Goal: Information Seeking & Learning: Learn about a topic

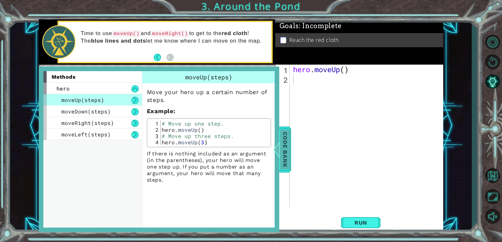
click at [281, 148] on span "Code Bank" at bounding box center [285, 150] width 11 height 40
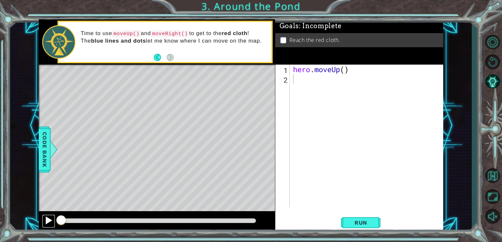
click at [50, 220] on div at bounding box center [48, 220] width 9 height 9
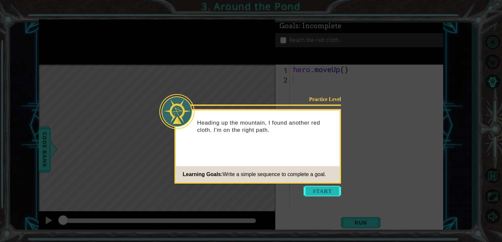
click at [328, 195] on button "Start" at bounding box center [321, 191] width 37 height 11
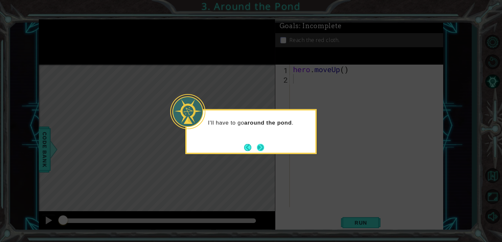
click at [258, 147] on button "Next" at bounding box center [260, 147] width 9 height 9
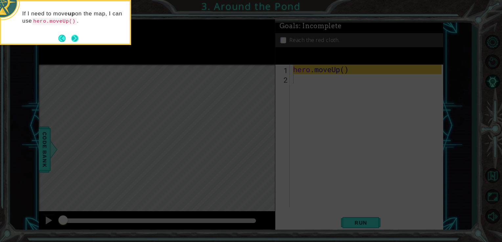
click at [75, 37] on button "Next" at bounding box center [75, 38] width 11 height 11
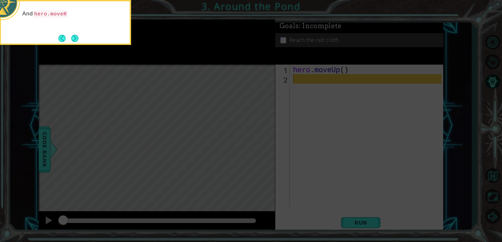
click at [75, 37] on button "Next" at bounding box center [75, 38] width 10 height 10
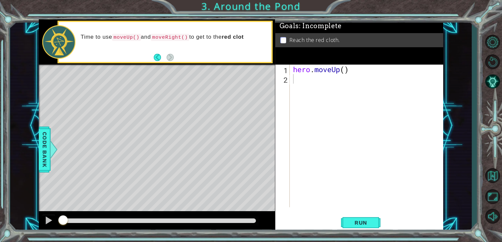
drag, startPoint x: 209, startPoint y: 81, endPoint x: 177, endPoint y: 53, distance: 42.5
click at [177, 53] on div "methods hero moveUp(steps) moveDown(steps) moveRight(steps) moveLeft(steps) Cod…" at bounding box center [241, 125] width 405 height 213
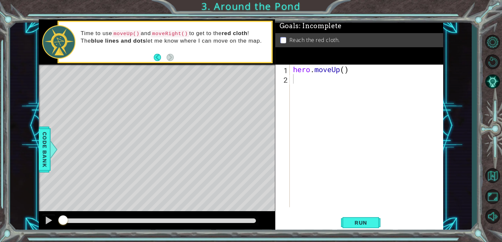
click at [156, 33] on code "moveRight()" at bounding box center [170, 33] width 38 height 7
click at [304, 78] on div "hero . moveUp ( )" at bounding box center [368, 146] width 153 height 162
type textarea "m"
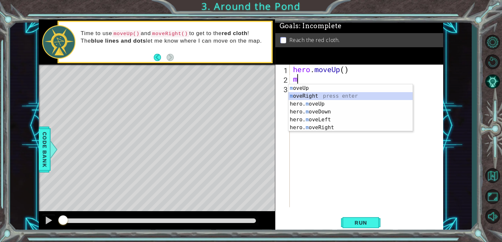
click at [299, 95] on div "m oveUp press enter m oveRight press enter hero. m oveUp press enter hero. m ov…" at bounding box center [350, 115] width 124 height 63
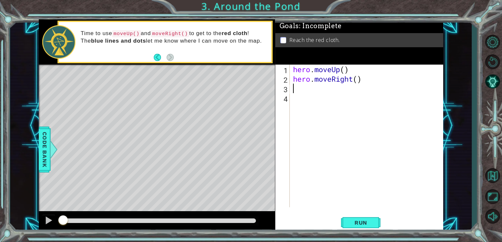
type textarea "h"
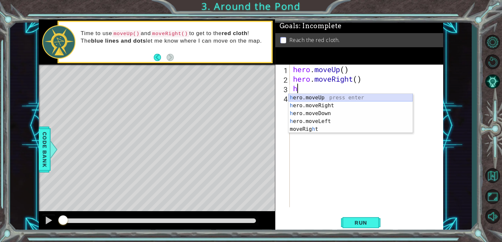
click at [304, 99] on div "h ero.moveUp press enter h ero.moveRight press enter h ero.moveDown press enter…" at bounding box center [350, 121] width 124 height 55
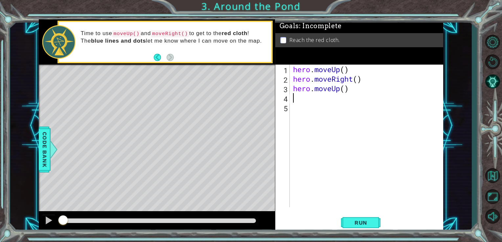
type textarea "h"
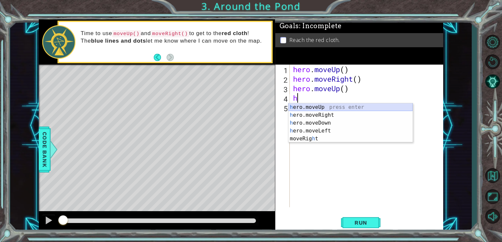
click at [313, 109] on div "h ero.moveUp press enter h ero.moveRight press enter h ero.moveDown press enter…" at bounding box center [350, 130] width 124 height 55
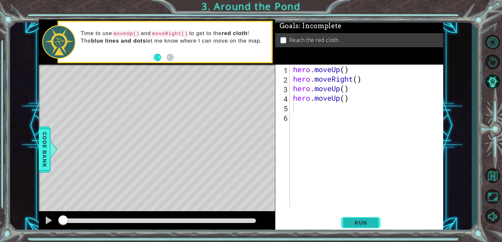
click at [368, 223] on span "Run" at bounding box center [361, 223] width 26 height 7
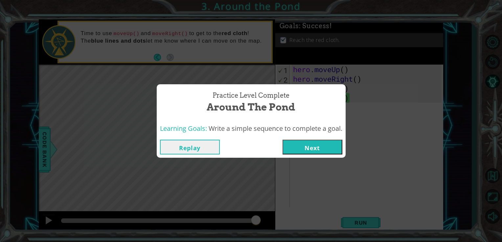
click at [322, 149] on button "Next" at bounding box center [312, 147] width 60 height 15
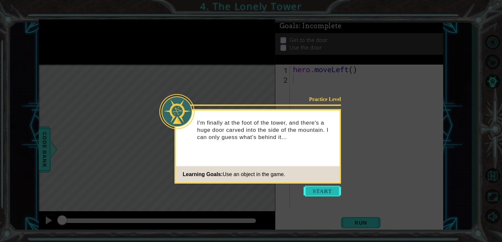
click at [325, 190] on button "Start" at bounding box center [321, 191] width 37 height 11
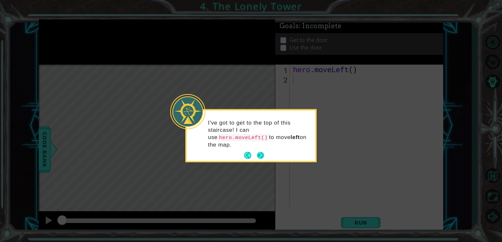
click at [260, 152] on button "Next" at bounding box center [260, 155] width 7 height 7
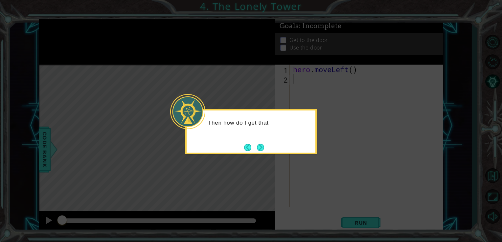
click at [260, 147] on button "Next" at bounding box center [260, 147] width 9 height 9
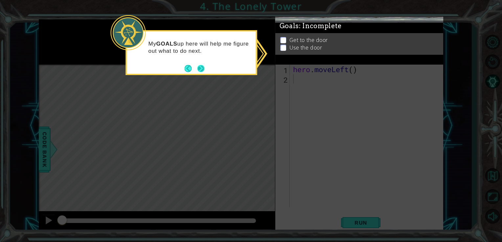
click at [200, 68] on button "Next" at bounding box center [201, 68] width 8 height 8
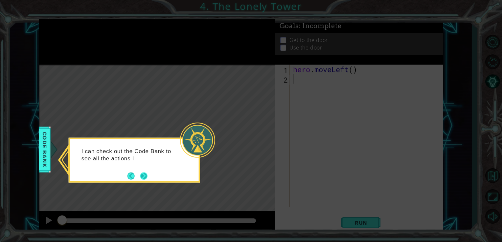
click at [141, 174] on button "Next" at bounding box center [144, 176] width 12 height 12
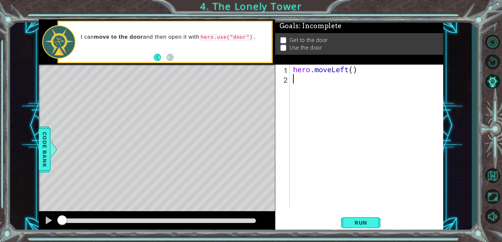
type textarea "h"
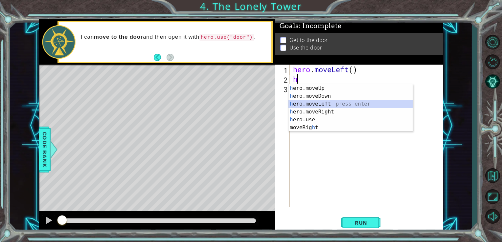
click at [315, 103] on div "h ero.moveUp press enter h ero.moveDown press enter h ero.moveLeft press enter …" at bounding box center [350, 115] width 124 height 63
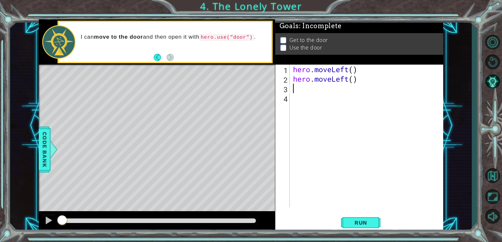
type textarea "h"
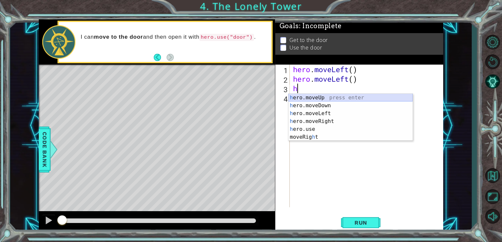
click at [317, 98] on div "h ero.moveUp press enter h ero.moveDown press enter h ero.moveLeft press enter …" at bounding box center [350, 125] width 124 height 63
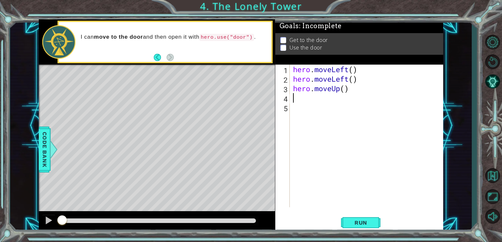
type textarea "h"
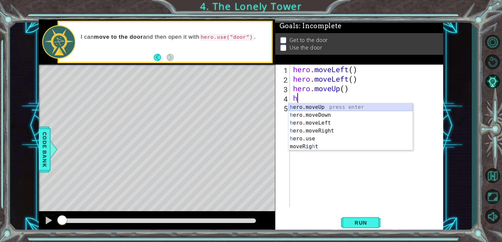
click at [320, 106] on div "h ero.moveUp press enter h ero.moveDown press enter h ero.moveLeft press enter …" at bounding box center [350, 134] width 124 height 63
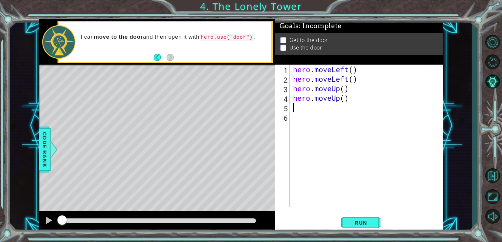
type textarea "h"
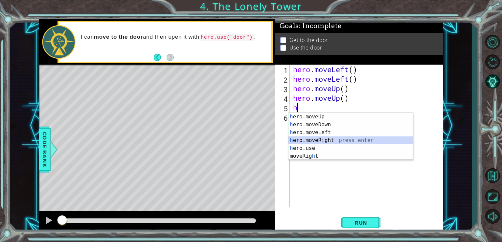
click at [319, 141] on div "h ero.moveUp press enter h ero.moveDown press enter h ero.moveLeft press enter …" at bounding box center [350, 144] width 124 height 63
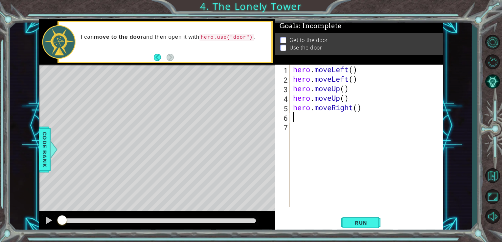
type textarea "h"
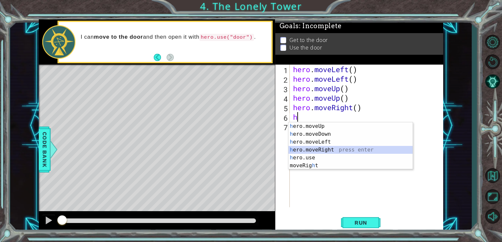
click at [317, 147] on div "h ero.moveUp press enter h ero.moveDown press enter h ero.moveLeft press enter …" at bounding box center [350, 153] width 124 height 63
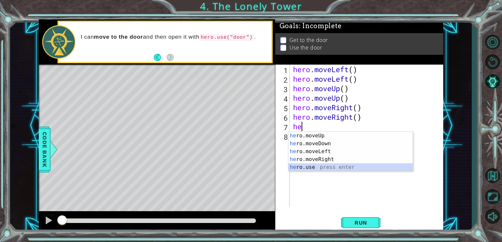
click at [323, 170] on div "he ro.moveUp press enter he ro.moveDown press enter he ro.moveLeft press enter …" at bounding box center [350, 159] width 124 height 55
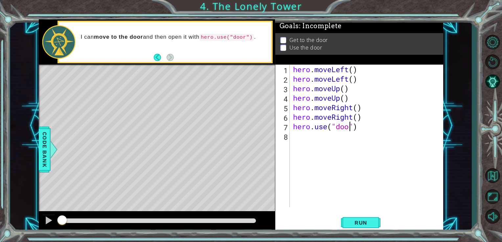
scroll to position [0, 3]
type textarea "hero.use("door")"
click at [374, 222] on button "Run" at bounding box center [360, 222] width 39 height 17
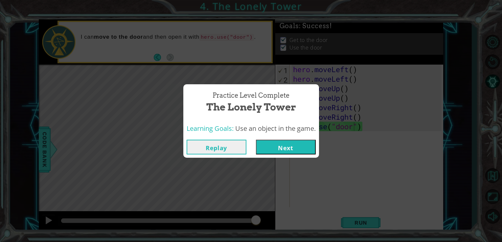
click at [298, 147] on button "Next" at bounding box center [286, 147] width 60 height 15
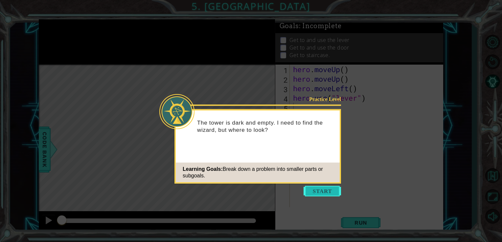
click at [324, 191] on button "Start" at bounding box center [321, 191] width 37 height 11
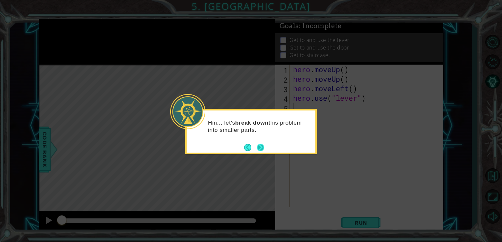
click at [264, 150] on div "Hm... let's break down this problem into smaller parts." at bounding box center [250, 131] width 131 height 45
click at [264, 150] on button "Next" at bounding box center [260, 147] width 11 height 11
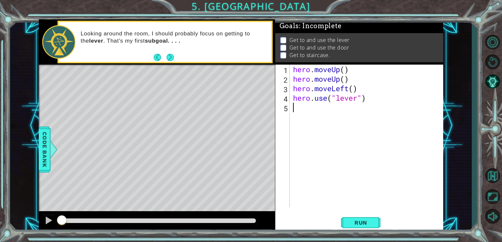
type textarea "h"
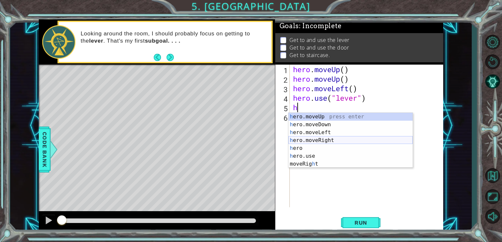
click at [312, 141] on div "h ero.moveUp press enter h ero.moveDown press enter h ero.moveLeft press enter …" at bounding box center [350, 148] width 124 height 71
type textarea "h"
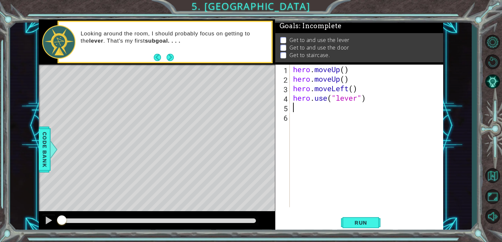
type textarea "hero.use("lever")"
type textarea "h"
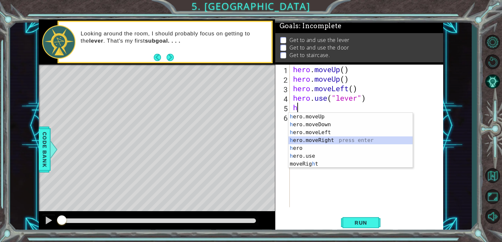
click at [310, 141] on div "h ero.moveUp press enter h ero.moveDown press enter h ero.moveLeft press enter …" at bounding box center [350, 148] width 124 height 71
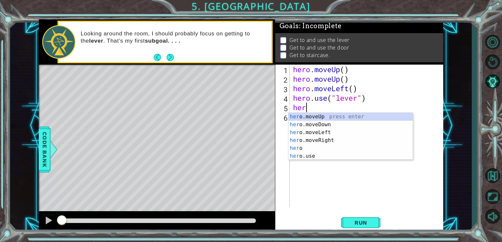
type textarea "h"
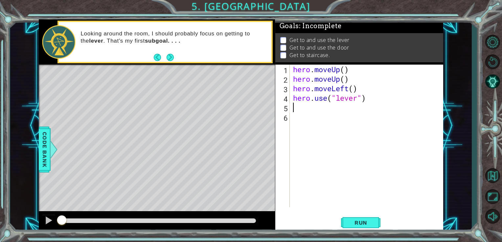
type textarea "hero.use("lever")"
type textarea "h"
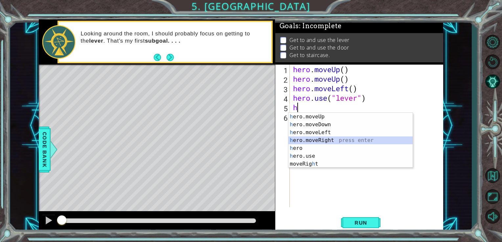
click at [310, 141] on div "h ero.moveUp press enter h ero.moveDown press enter h ero.moveLeft press enter …" at bounding box center [350, 148] width 124 height 71
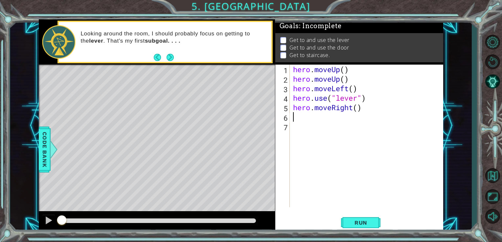
type textarea "h"
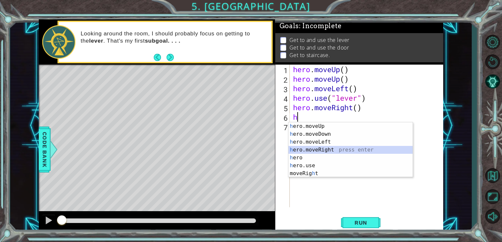
click at [311, 151] on div "h ero.moveUp press enter h ero.moveDown press enter h ero.moveLeft press enter …" at bounding box center [350, 157] width 124 height 71
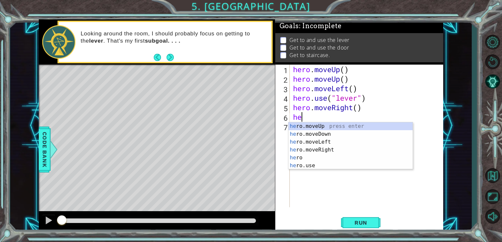
type textarea "h"
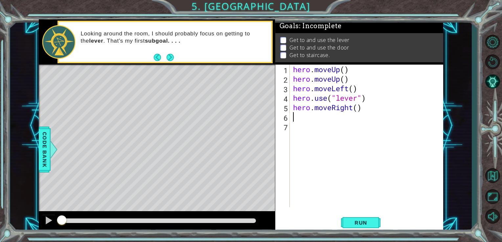
type textarea "hero.moveRight()"
type textarea "h"
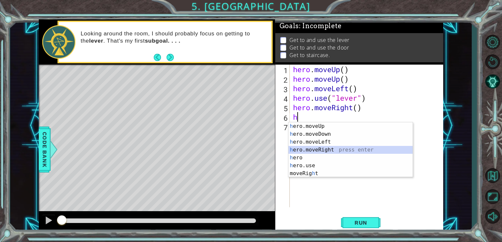
click at [311, 151] on div "h ero.moveUp press enter h ero.moveDown press enter h ero.moveLeft press enter …" at bounding box center [350, 157] width 124 height 71
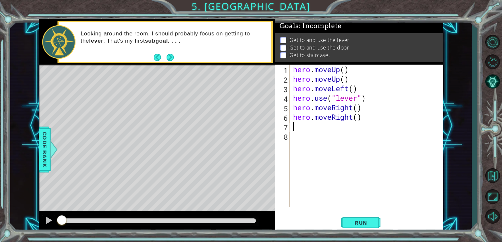
type textarea "h"
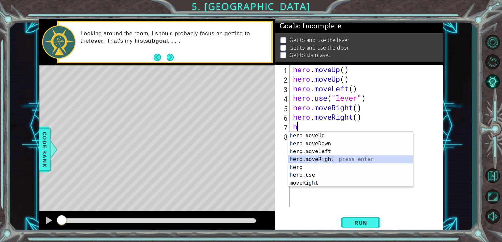
click at [310, 158] on div "h ero.moveUp press enter h ero.moveDown press enter h ero.moveLeft press enter …" at bounding box center [350, 167] width 124 height 71
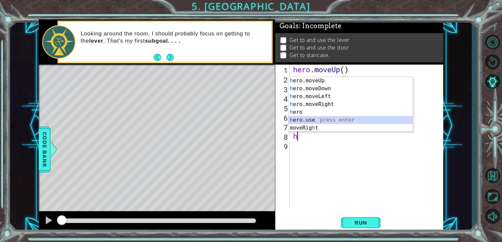
click at [316, 121] on div "h ero.moveUp press enter h ero.moveDown press enter h ero.moveLeft press enter …" at bounding box center [350, 112] width 124 height 71
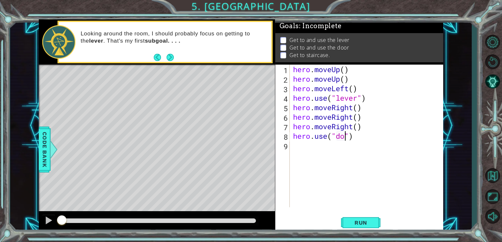
scroll to position [0, 2]
type textarea "hero.use("door")"
click at [307, 146] on div "hero . moveUp ( ) hero . moveUp ( ) hero . moveLeft ( ) hero . use ( "lever" ) …" at bounding box center [368, 146] width 153 height 162
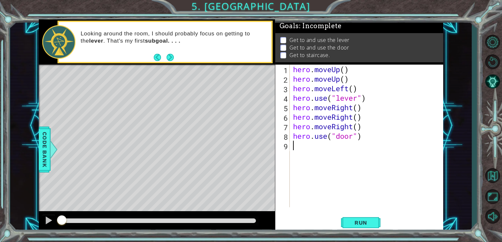
type textarea "h"
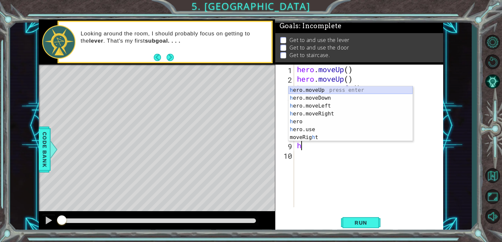
click at [318, 90] on div "h ero.moveUp press enter h ero.moveDown press enter h ero.moveLeft press enter …" at bounding box center [350, 121] width 124 height 71
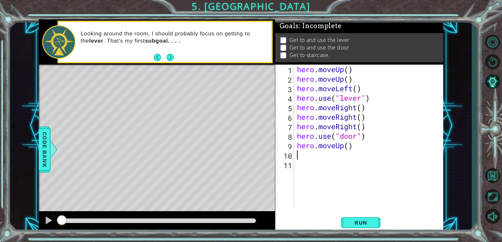
type textarea "h"
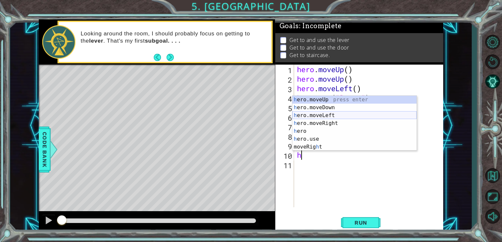
click at [324, 115] on div "h ero.moveUp press enter h ero.moveDown press enter h ero.moveLeft press enter …" at bounding box center [354, 131] width 124 height 71
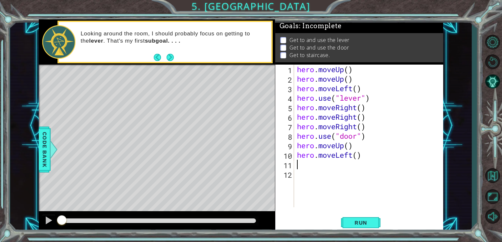
type textarea "h"
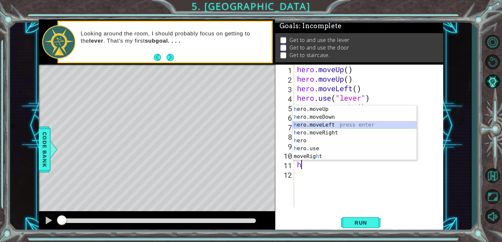
click at [324, 128] on div "h ero.moveUp press enter h ero.moveDown press enter h ero.moveLeft press enter …" at bounding box center [354, 140] width 124 height 71
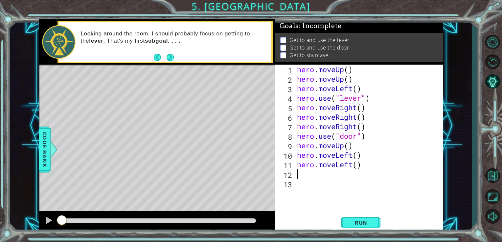
type textarea "h"
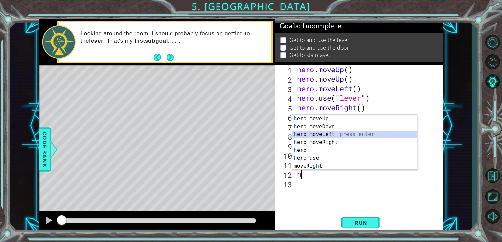
click at [320, 137] on div "h ero.moveUp press enter h ero.moveDown press enter h ero.moveLeft press enter …" at bounding box center [354, 150] width 124 height 71
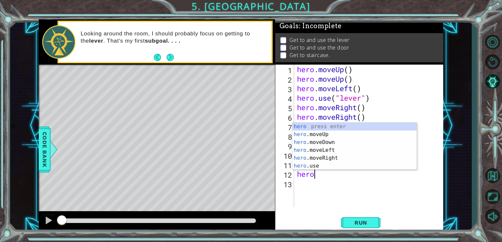
type textarea "h"
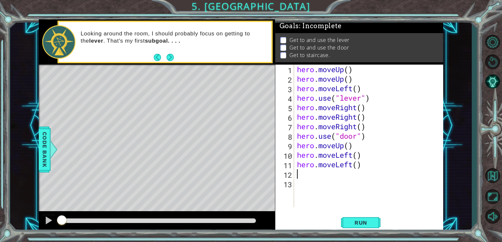
type textarea "h"
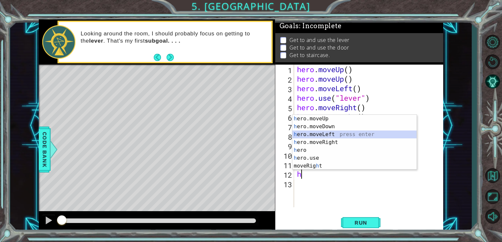
click at [328, 137] on div "h ero.moveUp press enter h ero.moveDown press enter h ero.moveLeft press enter …" at bounding box center [354, 150] width 124 height 71
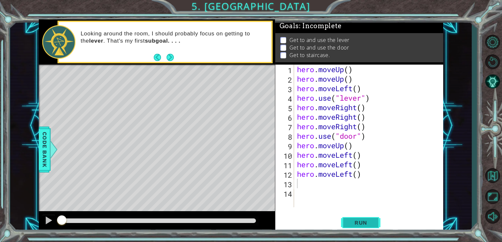
click at [358, 225] on span "Run" at bounding box center [361, 223] width 26 height 7
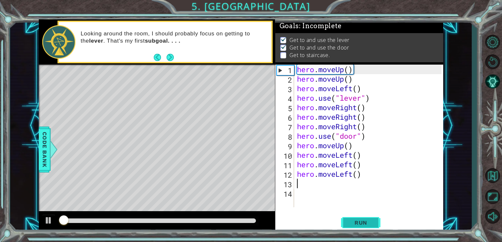
scroll to position [3, 0]
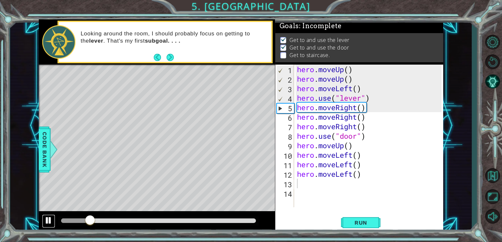
click at [49, 219] on div at bounding box center [48, 220] width 9 height 9
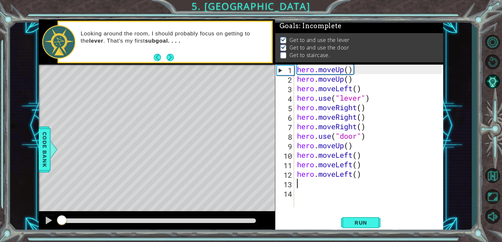
drag, startPoint x: 89, startPoint y: 224, endPoint x: 41, endPoint y: 232, distance: 49.1
click at [364, 219] on button "Run" at bounding box center [360, 222] width 39 height 17
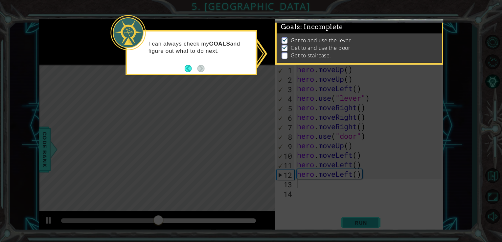
click at [364, 219] on icon at bounding box center [251, 121] width 502 height 242
click at [189, 67] on button "Back" at bounding box center [191, 68] width 13 height 7
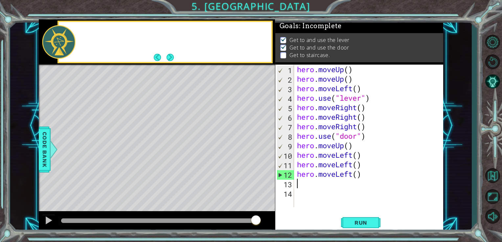
scroll to position [2, 0]
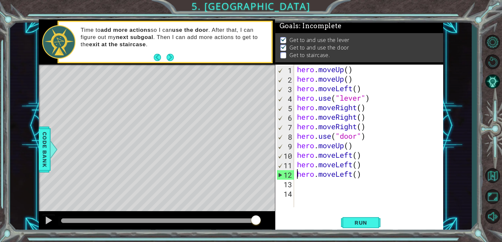
click at [297, 176] on div "hero . moveUp ( ) hero . moveUp ( ) hero . moveLeft ( ) hero . use ( "lever" ) …" at bounding box center [370, 146] width 149 height 162
click at [362, 178] on div "hero . moveUp ( ) hero . moveUp ( ) hero . moveLeft ( ) hero . use ( "lever" ) …" at bounding box center [370, 146] width 149 height 162
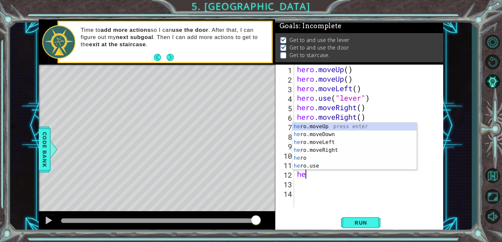
type textarea "h"
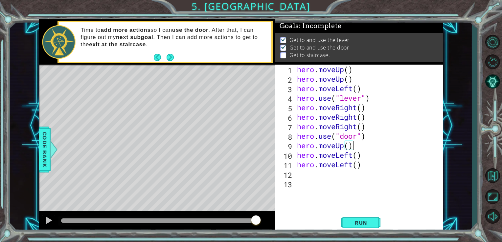
click at [353, 148] on div "hero . moveUp ( ) hero . moveUp ( ) hero . moveLeft ( ) hero . use ( "lever" ) …" at bounding box center [370, 146] width 149 height 162
type textarea "hero.moveUp()"
type textarea "h"
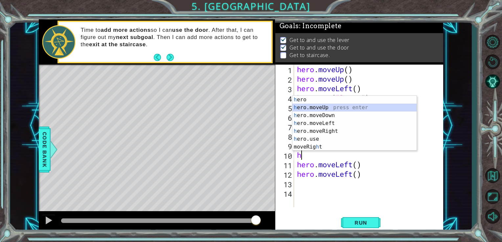
click at [351, 111] on div "h ero press enter h ero.moveUp press enter h ero.moveDown press enter h ero.mov…" at bounding box center [354, 131] width 124 height 71
type textarea "h"
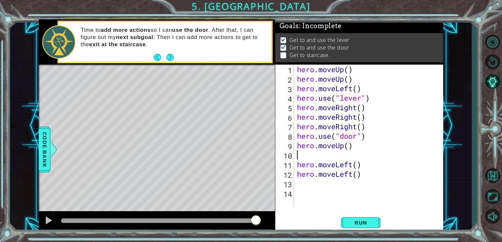
type textarea "h"
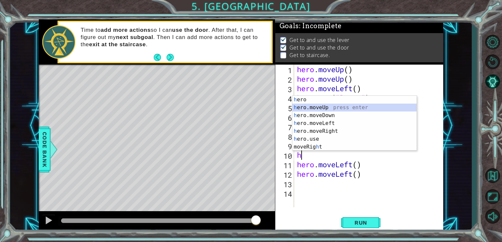
click at [338, 108] on div "h ero press enter h ero.moveUp press enter h ero.moveDown press enter h ero.mov…" at bounding box center [354, 131] width 124 height 71
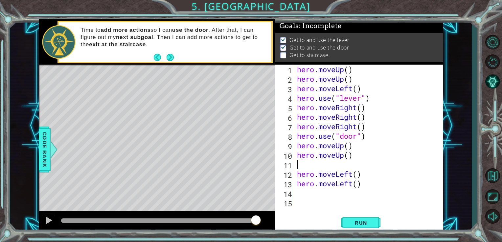
type textarea "h"
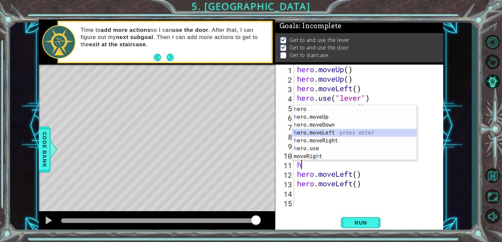
click at [329, 134] on div "h ero press enter h ero.moveUp press enter h ero.moveDown press enter h ero.mov…" at bounding box center [354, 140] width 124 height 71
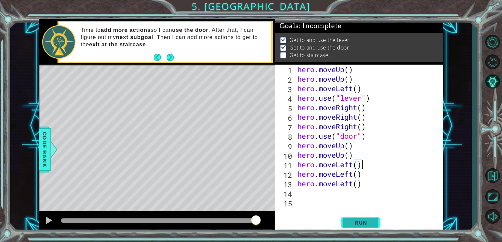
type textarea "hero.moveLeft()"
click at [357, 227] on button "Run" at bounding box center [360, 222] width 39 height 17
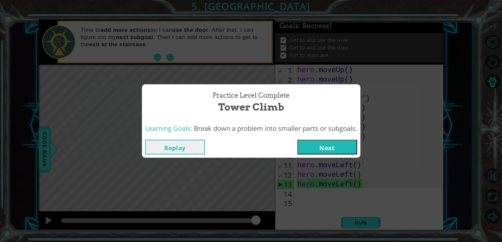
click at [322, 145] on button "Next" at bounding box center [327, 147] width 60 height 15
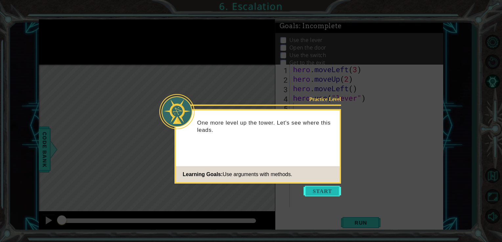
click at [325, 192] on button "Start" at bounding box center [321, 191] width 37 height 11
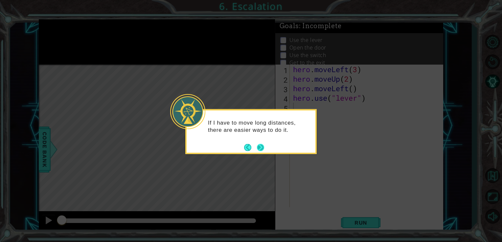
click at [261, 148] on button "Next" at bounding box center [260, 147] width 8 height 8
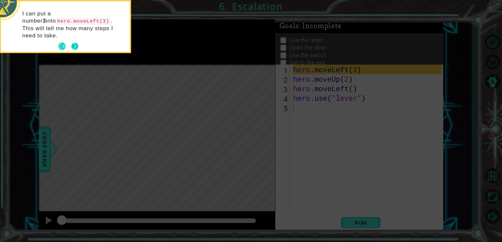
click at [77, 43] on button "Next" at bounding box center [75, 47] width 8 height 8
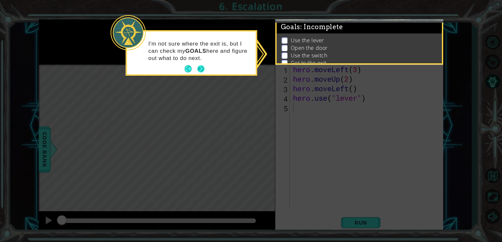
click at [199, 72] on button "Next" at bounding box center [201, 69] width 11 height 11
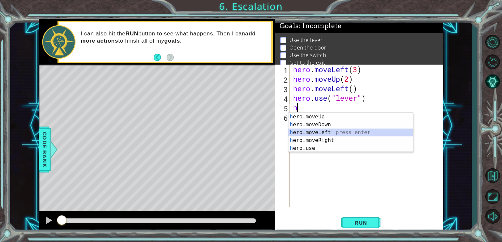
click at [332, 132] on div "h ero.moveUp press enter h ero.moveDown press enter h ero.moveLeft press enter …" at bounding box center [350, 140] width 124 height 55
type textarea "hero.moveLeft(1)"
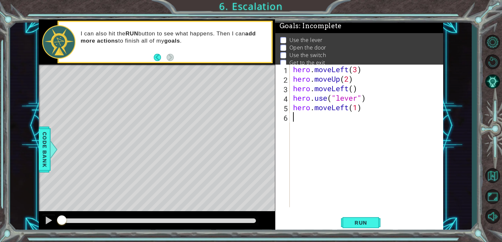
click at [336, 118] on div "hero . moveLeft ( 3 ) hero . moveUp ( 2 ) hero . moveLeft ( ) hero . use ( "lev…" at bounding box center [368, 146] width 153 height 162
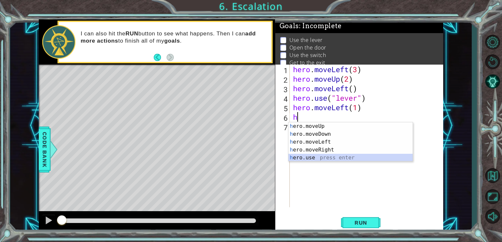
click at [341, 158] on div "h ero.moveUp press enter h ero.moveDown press enter h ero.moveLeft press enter …" at bounding box center [350, 149] width 124 height 55
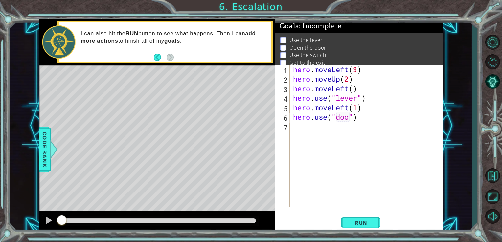
scroll to position [0, 3]
type textarea "hero.use("door")"
click at [366, 217] on button "Run" at bounding box center [360, 222] width 39 height 17
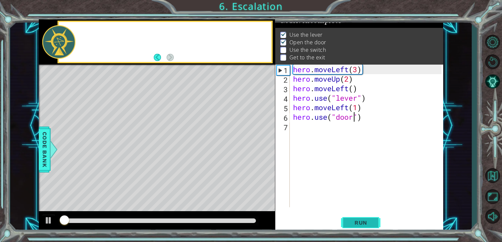
scroll to position [7, 0]
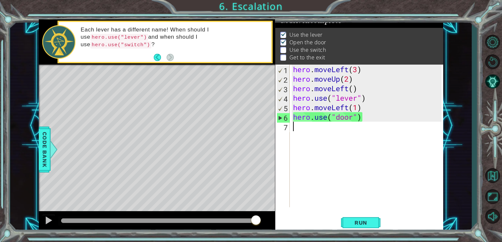
click at [345, 129] on div "hero . moveLeft ( 3 ) hero . moveUp ( 2 ) hero . moveLeft ( ) hero . use ( "lev…" at bounding box center [368, 146] width 153 height 162
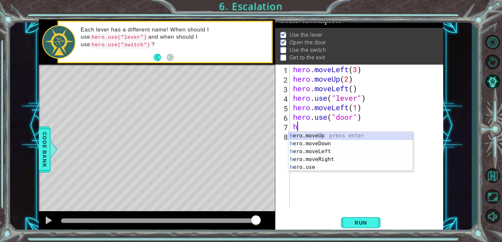
click at [342, 137] on div "h ero.moveUp press enter h ero.moveDown press enter h ero.moveLeft press enter …" at bounding box center [350, 159] width 124 height 55
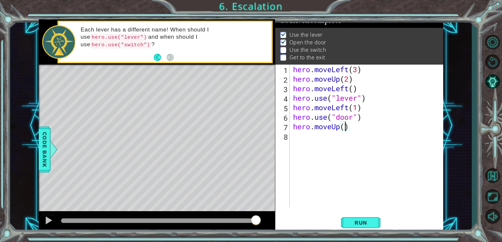
type textarea "hero.moveUp(2)"
click at [342, 137] on div "hero . moveLeft ( 3 ) hero . moveUp ( 2 ) hero . moveLeft ( ) hero . use ( "lev…" at bounding box center [368, 146] width 153 height 162
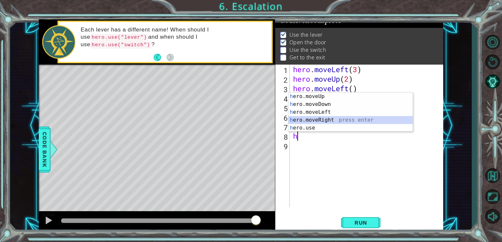
click at [324, 124] on div "h ero.moveUp press enter h ero.moveDown press enter h ero.moveLeft press enter …" at bounding box center [350, 120] width 124 height 55
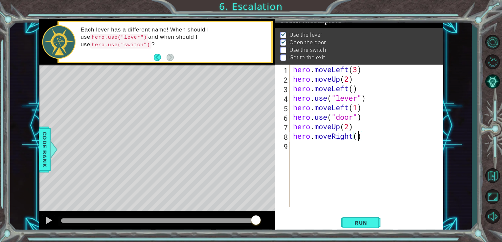
type textarea "hero.moveRight(2)"
click at [324, 147] on div "hero . moveLeft ( 3 ) hero . moveUp ( 2 ) hero . moveLeft ( ) hero . use ( "lev…" at bounding box center [368, 146] width 153 height 162
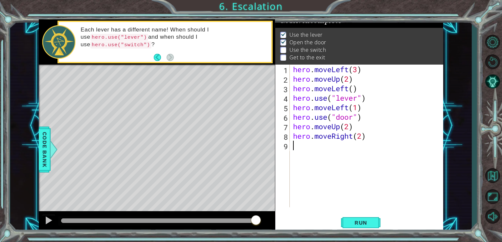
click at [324, 147] on div "hero . moveLeft ( 3 ) hero . moveUp ( 2 ) hero . moveLeft ( ) hero . use ( "lev…" at bounding box center [368, 146] width 153 height 162
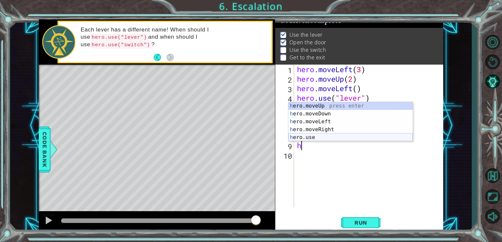
click at [324, 135] on div "h ero.moveUp press enter h ero.moveDown press enter h ero.moveLeft press enter …" at bounding box center [350, 129] width 124 height 55
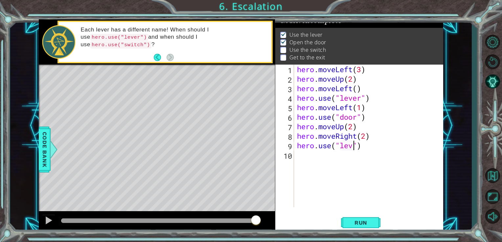
scroll to position [0, 3]
type textarea "hero.use("lever")"
click at [317, 157] on div "hero . moveLeft ( 3 ) hero . moveUp ( 2 ) hero . moveLeft ( ) hero . use ( "lev…" at bounding box center [370, 146] width 149 height 162
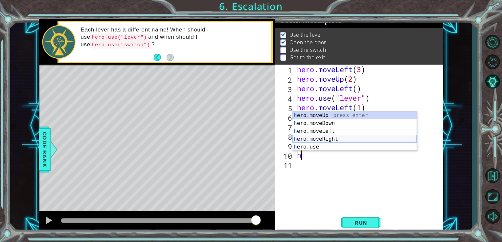
click at [324, 138] on div "h ero.moveUp press enter h ero.moveDown press enter h ero.moveLeft press enter …" at bounding box center [354, 139] width 124 height 55
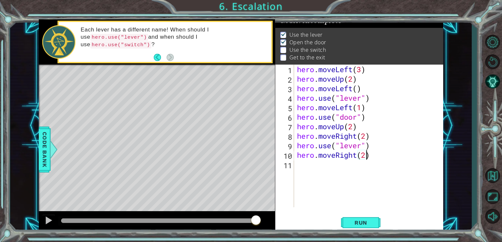
scroll to position [0, 3]
click at [369, 156] on div "hero . moveLeft ( 3 ) hero . moveUp ( 2 ) hero . moveLeft ( ) hero . use ( "lev…" at bounding box center [370, 146] width 149 height 162
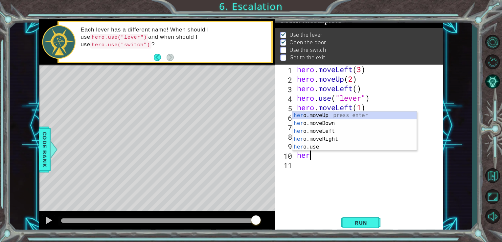
scroll to position [0, 0]
type textarea "h"
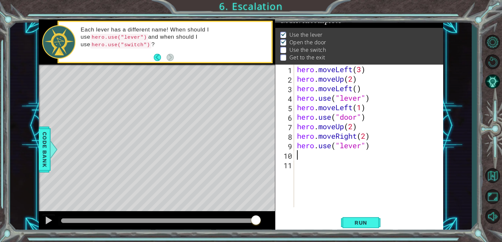
type textarea "hero.use("lever")"
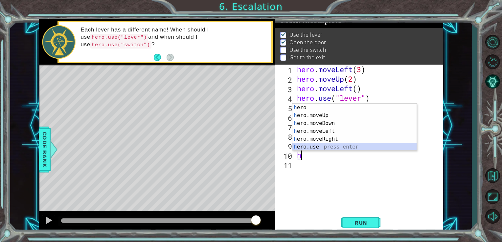
click at [352, 145] on div "h ero press enter h ero.moveUp press enter h ero.moveDown press enter h ero.mov…" at bounding box center [354, 135] width 124 height 63
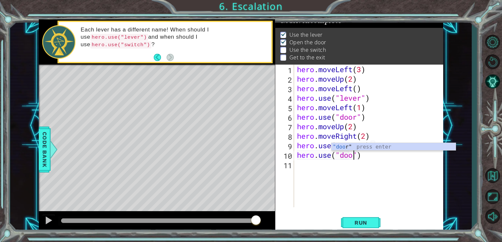
scroll to position [0, 2]
click at [365, 157] on div "hero . moveLeft ( 3 ) hero . moveUp ( 2 ) hero . moveLeft ( ) hero . use ( "lev…" at bounding box center [370, 146] width 149 height 162
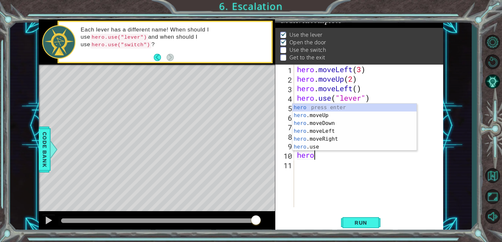
type textarea "h"
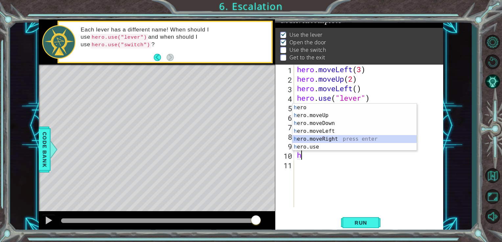
click at [348, 140] on div "h ero press enter h ero.moveUp press enter h ero.moveDown press enter h ero.mov…" at bounding box center [354, 135] width 124 height 63
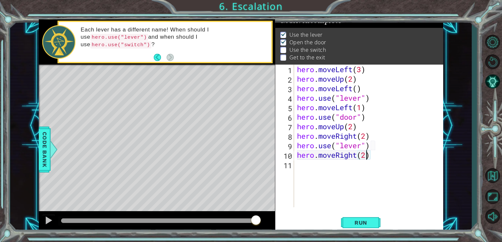
scroll to position [0, 3]
type textarea "hero.moveRight(2)"
drag, startPoint x: 375, startPoint y: 186, endPoint x: 329, endPoint y: 177, distance: 46.6
click at [329, 177] on div "hero . moveLeft ( 3 ) hero . moveUp ( 2 ) hero . moveLeft ( ) hero . use ( "lev…" at bounding box center [370, 146] width 149 height 162
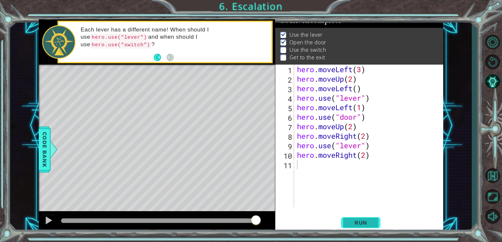
click at [354, 220] on span "Run" at bounding box center [361, 223] width 26 height 7
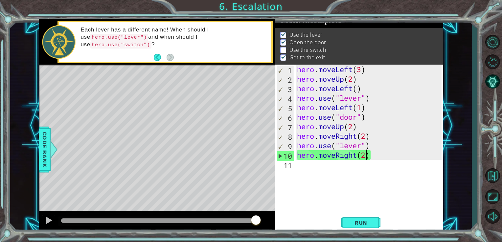
click at [366, 154] on div "hero . moveLeft ( 3 ) hero . moveUp ( 2 ) hero . moveLeft ( ) hero . use ( "lev…" at bounding box center [370, 146] width 149 height 162
type textarea "hero.moveRight()"
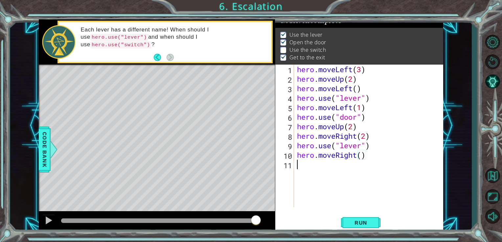
click at [344, 170] on div "hero . moveLeft ( 3 ) hero . moveUp ( 2 ) hero . moveLeft ( ) hero . use ( "lev…" at bounding box center [370, 146] width 149 height 162
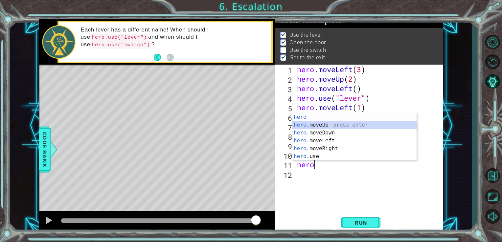
click at [315, 125] on div "hero press enter hero .moveUp press enter hero .moveDown press enter hero .move…" at bounding box center [354, 144] width 124 height 63
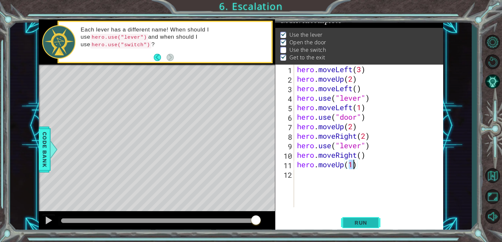
click at [362, 223] on span "Run" at bounding box center [361, 223] width 26 height 7
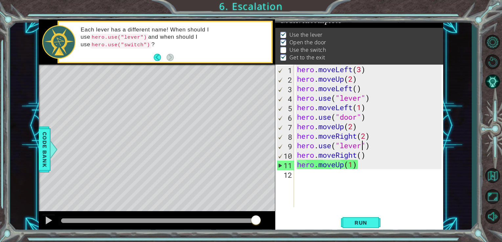
click at [360, 146] on div "hero . moveLeft ( 3 ) hero . moveUp ( 2 ) hero . moveLeft ( ) hero . use ( "lev…" at bounding box center [370, 146] width 149 height 162
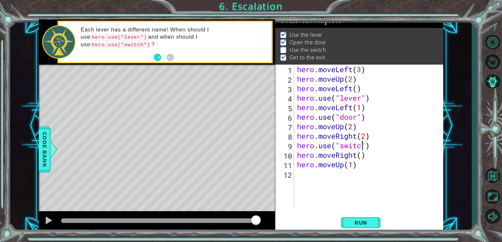
scroll to position [0, 3]
type textarea "hero.use("switch")"
click at [366, 222] on span "Run" at bounding box center [361, 223] width 26 height 7
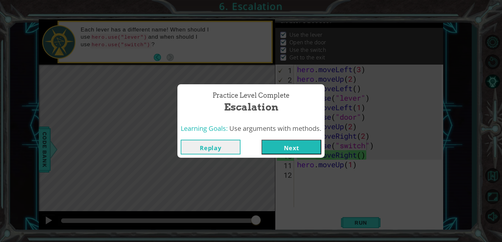
click at [284, 150] on button "Next" at bounding box center [291, 147] width 60 height 15
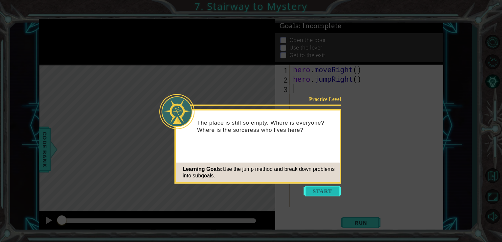
click at [309, 190] on button "Start" at bounding box center [321, 191] width 37 height 11
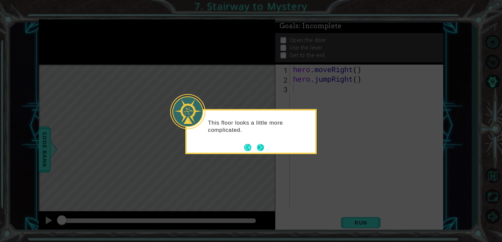
click at [259, 149] on button "Next" at bounding box center [260, 148] width 10 height 10
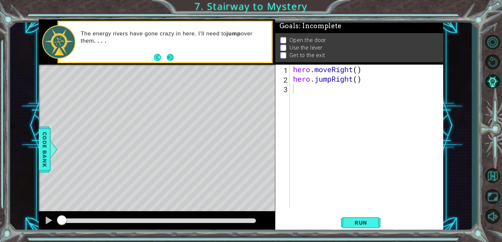
click at [170, 62] on button "Next" at bounding box center [169, 57] width 9 height 9
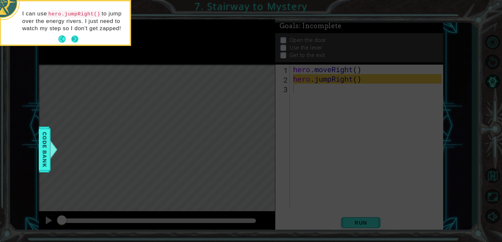
click at [75, 41] on button "Next" at bounding box center [75, 39] width 8 height 8
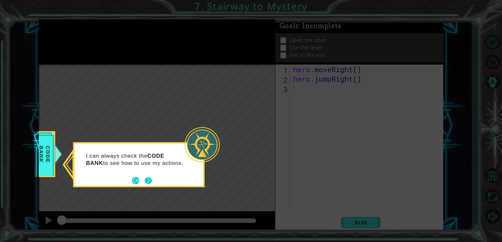
click at [143, 180] on button "Next" at bounding box center [148, 181] width 10 height 10
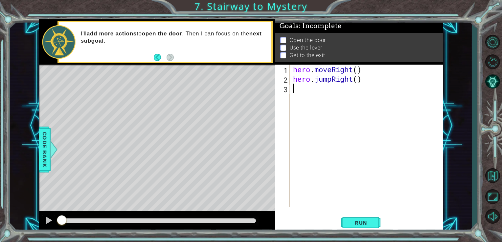
type textarea ",m"
